Goal: Navigation & Orientation: Find specific page/section

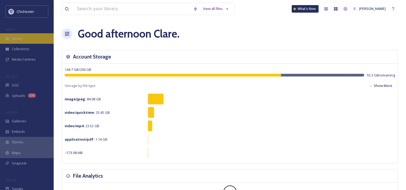
click at [19, 40] on span "Library" at bounding box center [17, 38] width 11 height 5
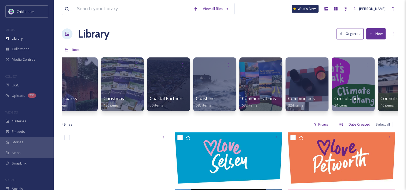
scroll to position [0, 179]
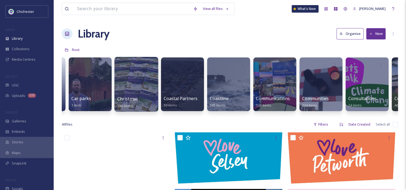
click at [127, 98] on span "Christmas" at bounding box center [127, 99] width 21 height 6
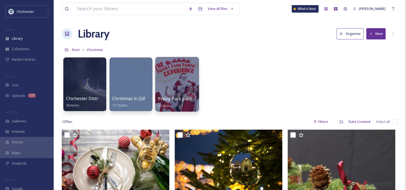
click at [179, 97] on span "Priory Park pantomine" at bounding box center [181, 99] width 47 height 6
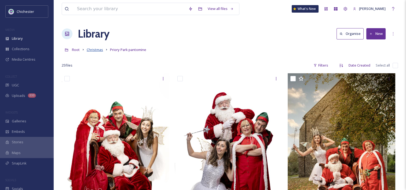
click at [99, 50] on span "Christmas" at bounding box center [95, 49] width 16 height 5
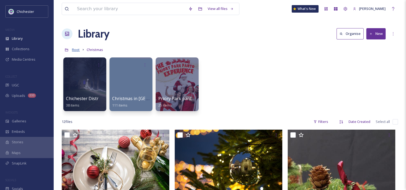
click at [75, 50] on span "Root" at bounding box center [76, 49] width 8 height 5
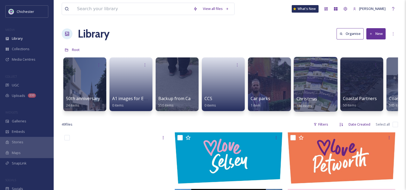
click at [315, 99] on span "Christmas" at bounding box center [307, 99] width 21 height 6
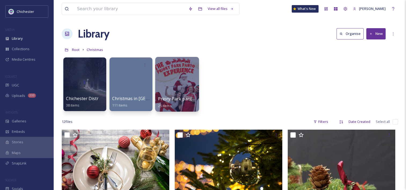
click at [169, 87] on div at bounding box center [177, 84] width 44 height 55
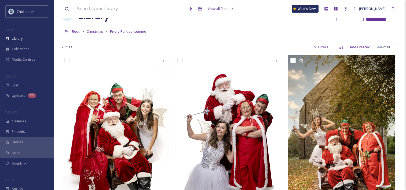
scroll to position [2, 0]
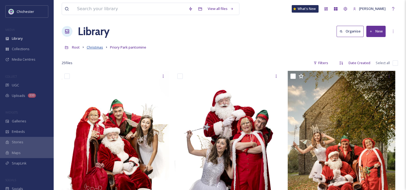
click at [98, 47] on span "Christmas" at bounding box center [95, 47] width 16 height 5
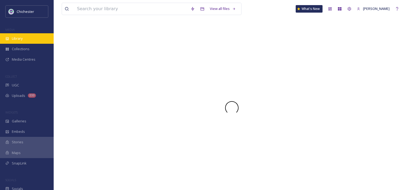
click at [20, 42] on div "Library" at bounding box center [27, 38] width 54 height 10
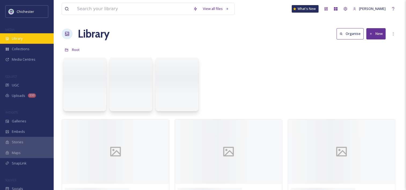
click at [19, 36] on span "Library" at bounding box center [17, 38] width 11 height 5
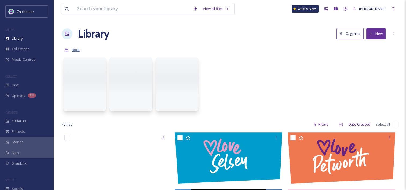
click at [76, 50] on span "Root" at bounding box center [76, 49] width 8 height 5
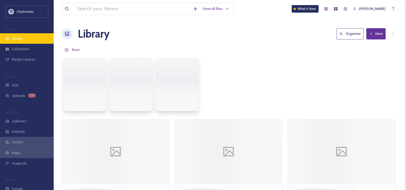
click at [26, 35] on div "Library" at bounding box center [27, 38] width 54 height 10
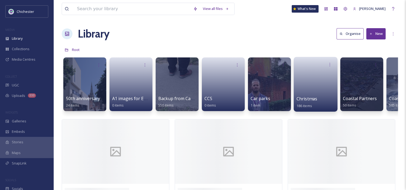
click at [307, 97] on span "Christmas" at bounding box center [307, 99] width 21 height 6
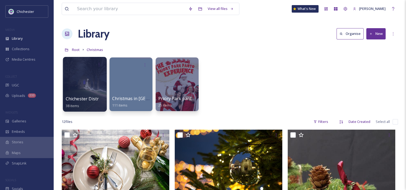
click at [84, 94] on div at bounding box center [85, 84] width 44 height 55
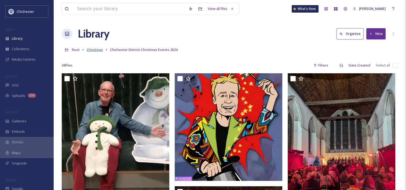
click at [99, 49] on span "Christmas" at bounding box center [95, 49] width 16 height 5
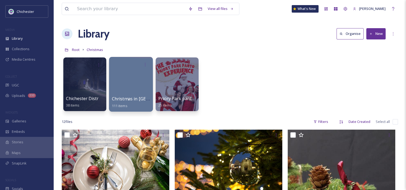
click at [136, 99] on span "Christmas in [GEOGRAPHIC_DATA] 2024" at bounding box center [153, 99] width 82 height 6
